Goal: Contribute content: Contribute content

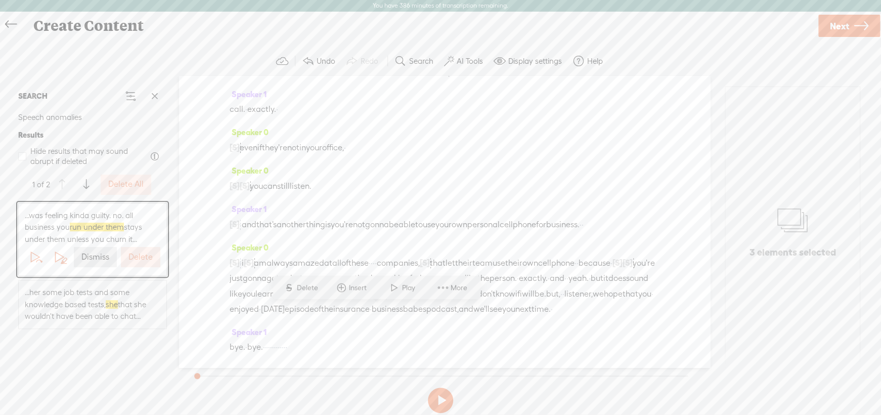
click at [93, 252] on label "Dismiss" at bounding box center [95, 257] width 28 height 11
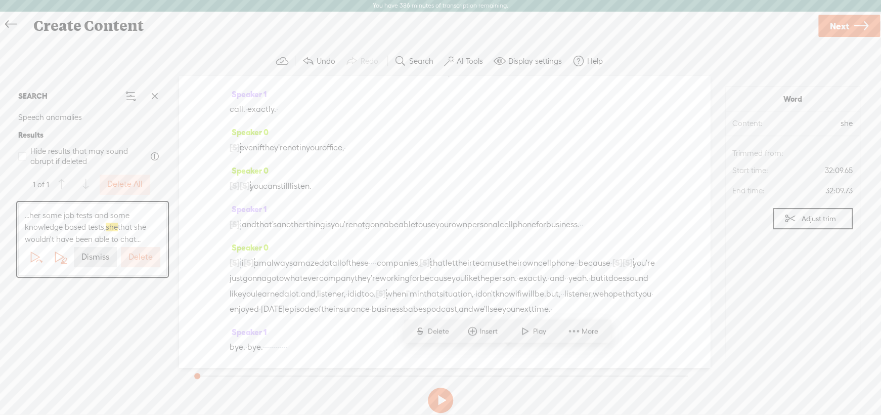
scroll to position [8667, 0]
click at [141, 255] on label "Delete" at bounding box center [140, 257] width 24 height 11
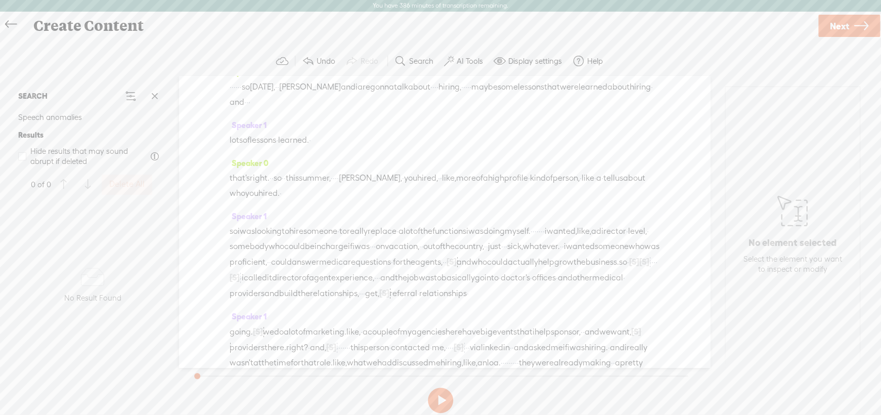
scroll to position [0, 0]
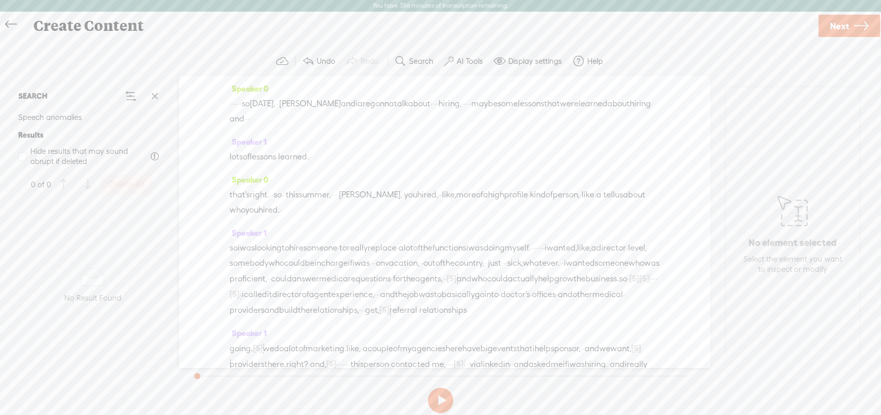
click at [250, 84] on span "Speaker 0" at bounding box center [249, 88] width 39 height 9
click at [263, 132] on span "Rename Current Speaker" at bounding box center [285, 137] width 101 height 23
type input "[PERSON_NAME]"
click at [291, 57] on label "Rename" at bounding box center [306, 61] width 31 height 21
click at [249, 141] on span "Speaker 1" at bounding box center [248, 141] width 37 height 9
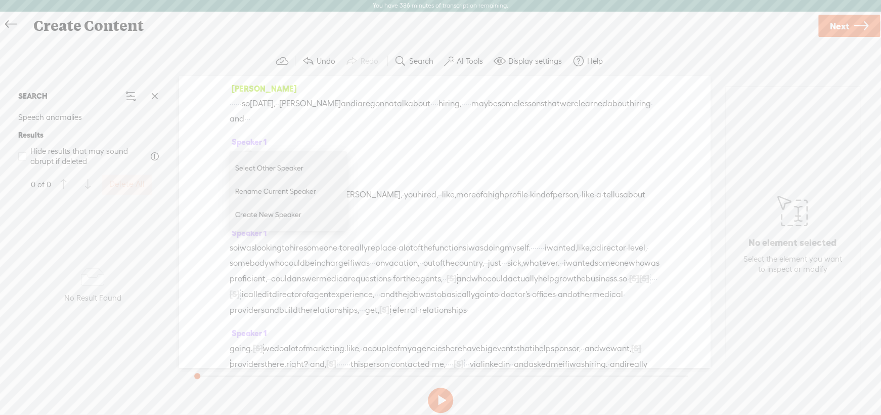
click at [441, 160] on div "lots of lessons · learned. ·" at bounding box center [445, 156] width 430 height 15
click at [333, 242] on span "someone" at bounding box center [320, 247] width 34 height 15
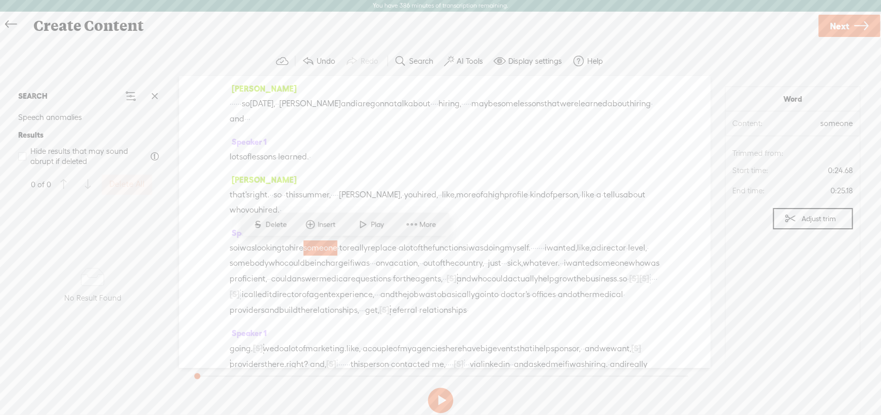
click at [247, 138] on span "Speaker 1" at bounding box center [248, 141] width 37 height 9
click at [253, 188] on span "Rename Current Speaker" at bounding box center [285, 191] width 101 height 23
type input "[PERSON_NAME]"
click at [290, 118] on label "Rename" at bounding box center [305, 115] width 31 height 21
click at [232, 98] on span "·" at bounding box center [231, 103] width 2 height 15
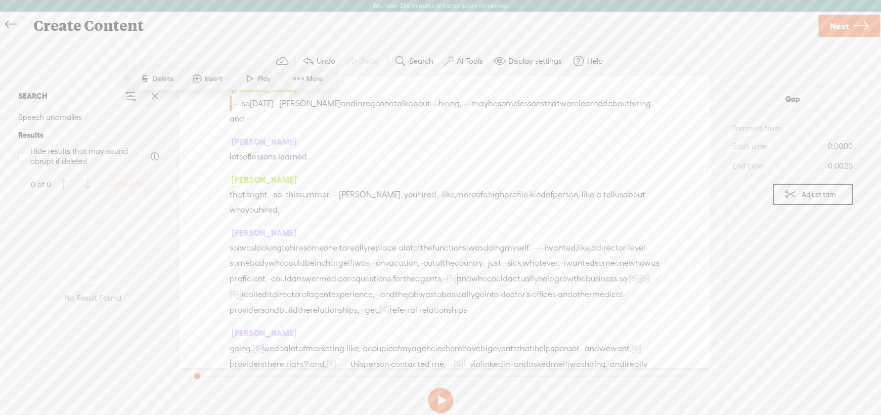
click at [212, 76] on span "Insert" at bounding box center [214, 79] width 20 height 10
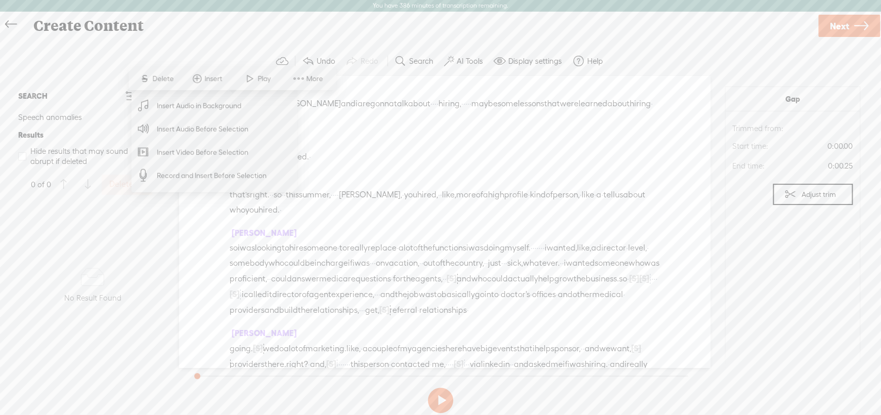
click at [203, 122] on span "Insert Audio Before Selection" at bounding box center [203, 128] width 132 height 23
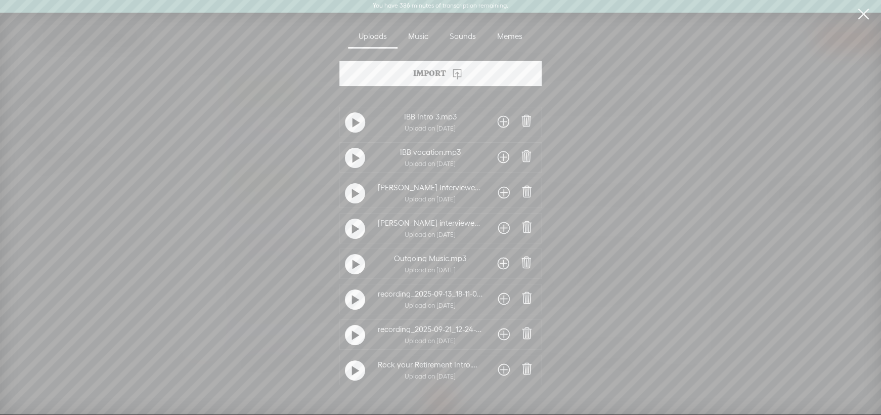
click at [503, 116] on span at bounding box center [504, 122] width 12 height 16
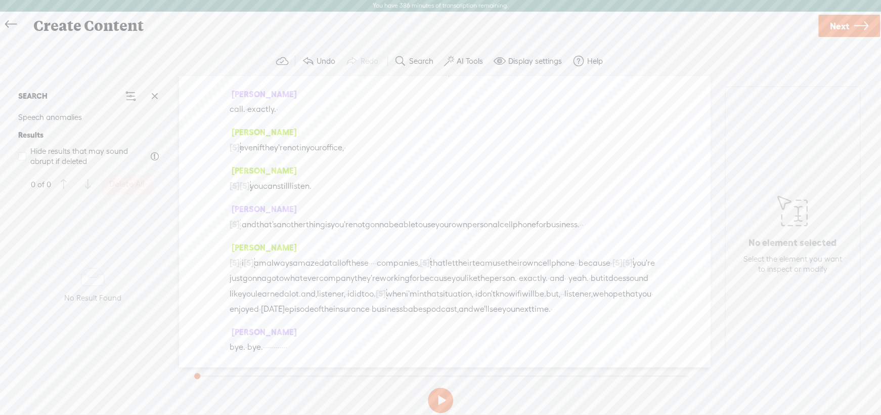
scroll to position [9653, 0]
click at [242, 255] on span "·" at bounding box center [241, 262] width 2 height 15
click at [324, 221] on span "More" at bounding box center [329, 221] width 19 height 10
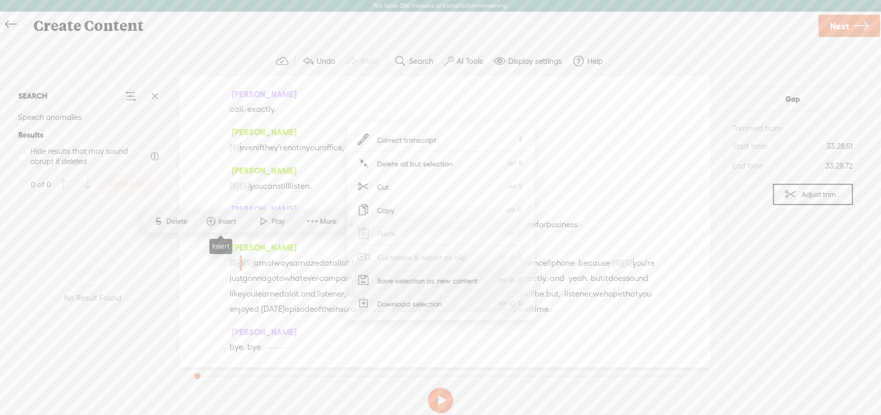
click at [219, 224] on span "Insert" at bounding box center [229, 221] width 20 height 10
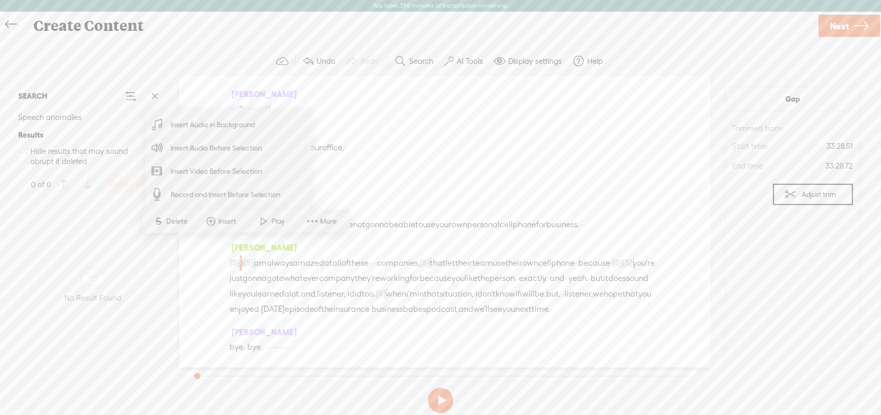
click at [206, 126] on span "Insert Audio in Background" at bounding box center [213, 124] width 124 height 23
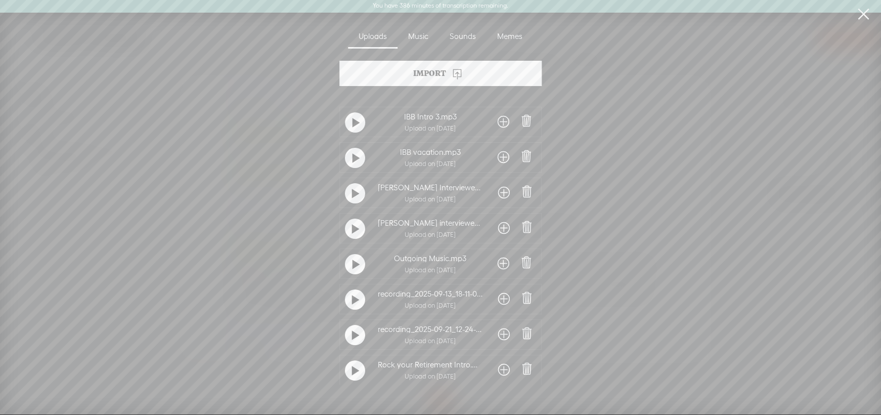
click at [502, 264] on span at bounding box center [504, 263] width 12 height 16
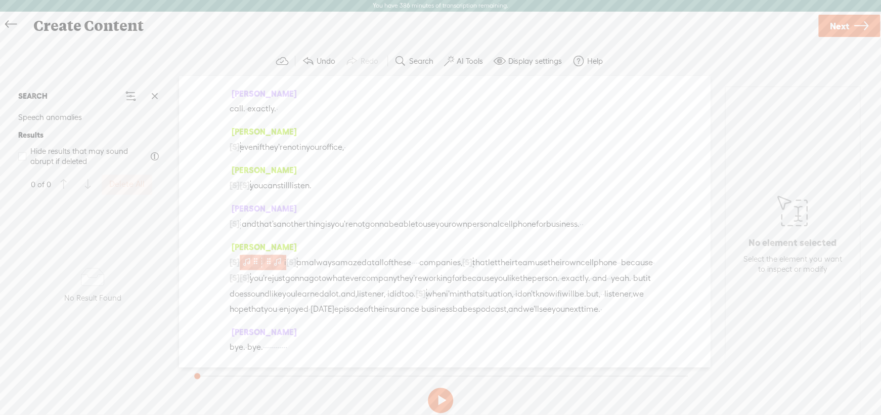
click at [256, 255] on span at bounding box center [256, 261] width 8 height 12
drag, startPoint x: 797, startPoint y: 123, endPoint x: 788, endPoint y: 125, distance: 9.4
click at [788, 125] on div at bounding box center [796, 124] width 23 height 23
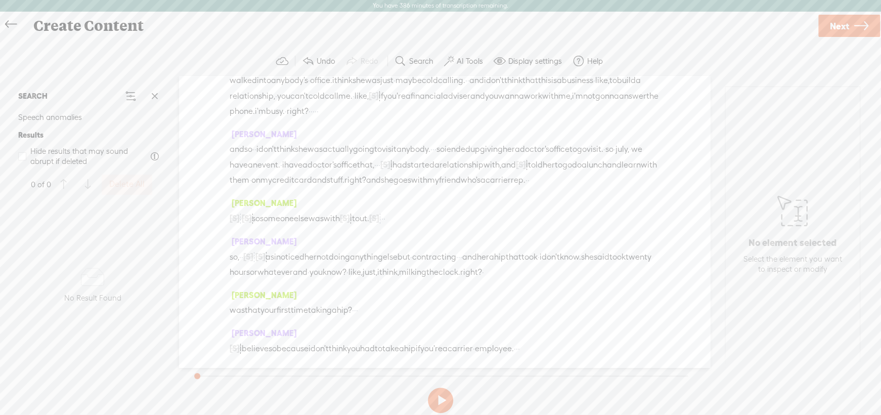
scroll to position [0, 0]
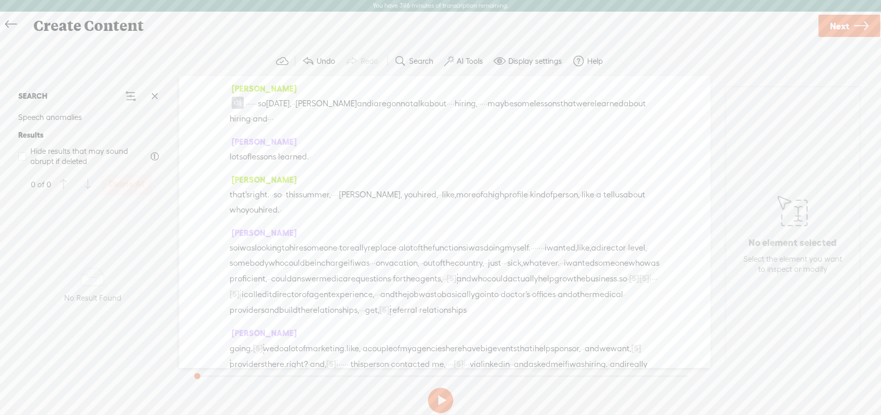
click at [842, 24] on span "Next" at bounding box center [839, 26] width 19 height 26
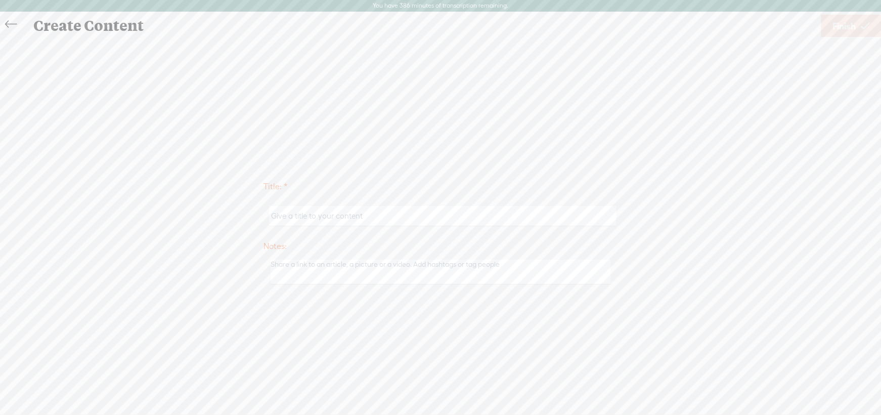
click at [311, 215] on input "text" at bounding box center [442, 216] width 346 height 20
type input "Hiring a Director Lessons Learned"
click at [840, 26] on span "Finish" at bounding box center [844, 26] width 23 height 26
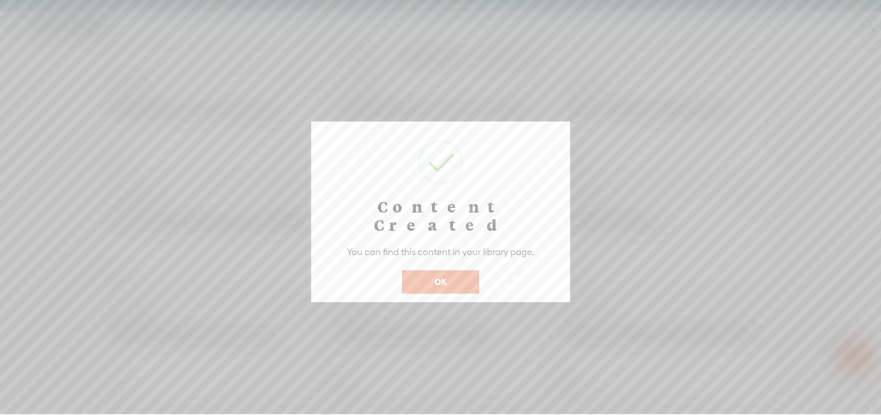
click at [423, 270] on button "OK" at bounding box center [440, 281] width 77 height 23
